Goal: Communication & Community: Answer question/provide support

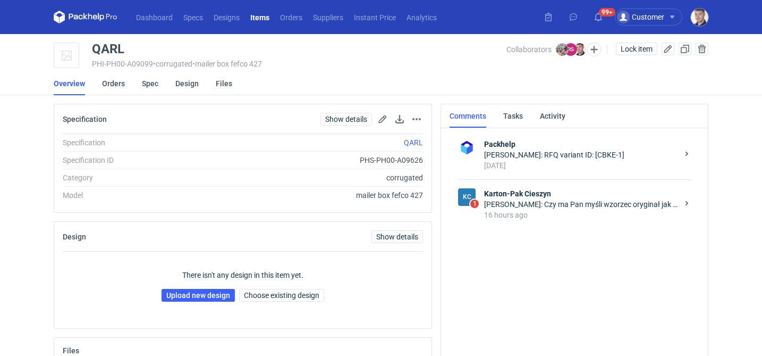
click at [541, 205] on div "[PERSON_NAME]: Czy ma Pan myśli wzorzec oryginał jak z produkcji?" at bounding box center [581, 204] width 194 height 11
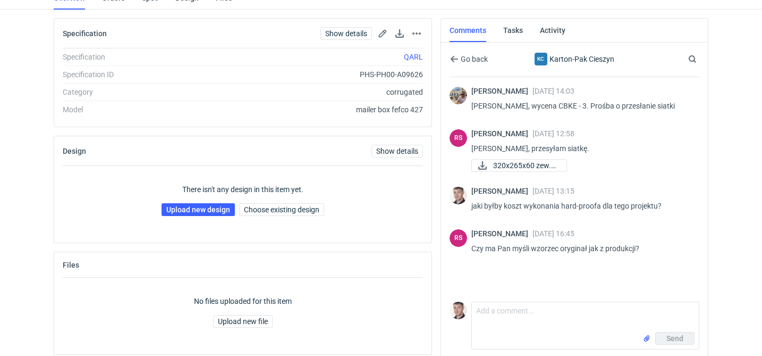
scroll to position [97, 0]
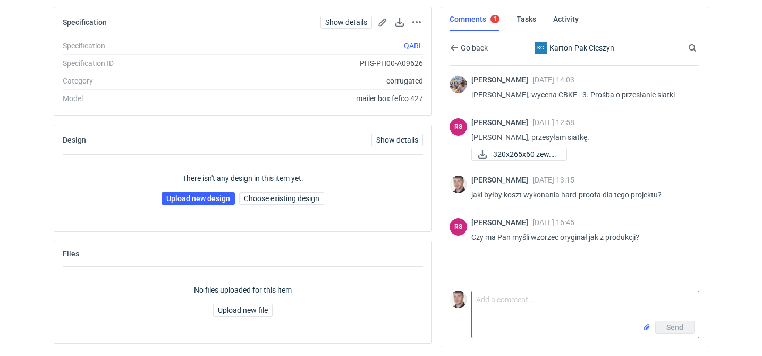
click at [524, 307] on textarea "Comment message" at bounding box center [585, 306] width 227 height 30
type textarea "t"
type textarea "arkusz zadrukowany na cyfrze i doklejony,"
drag, startPoint x: 588, startPoint y: 308, endPoint x: 470, endPoint y: 295, distance: 118.7
click at [467, 299] on div "Comment message arkusz zadrukowany na cyfrze i doklejony, Send" at bounding box center [575, 312] width 250 height 52
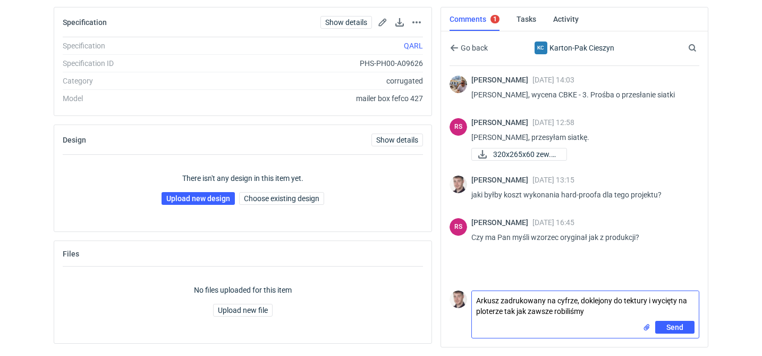
type textarea "Arkusz zadrukowany na cyfrze, doklejony do tektury i wycięty na ploterze tak ja…"
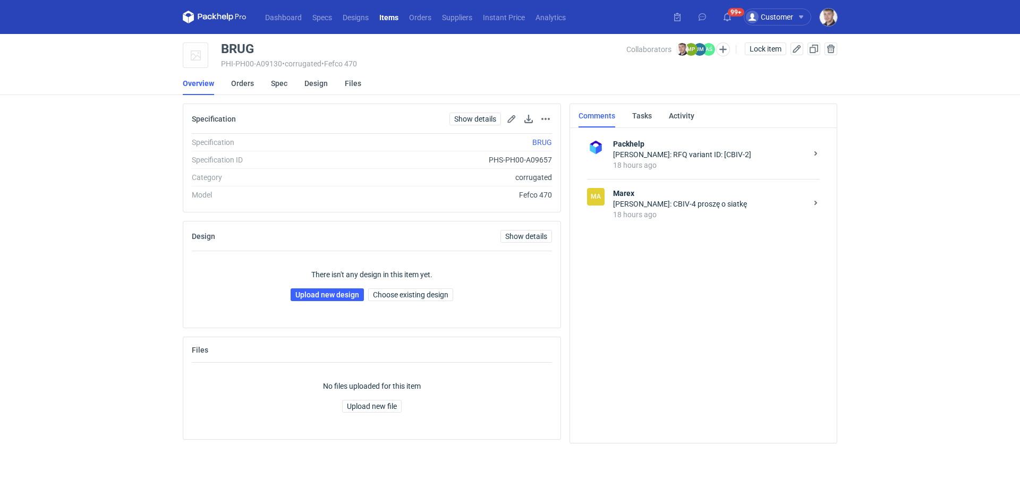
click at [675, 202] on div "Maciej Sikora: CBIV-4 proszę o siatkę" at bounding box center [710, 204] width 194 height 11
